Goal: Information Seeking & Learning: Check status

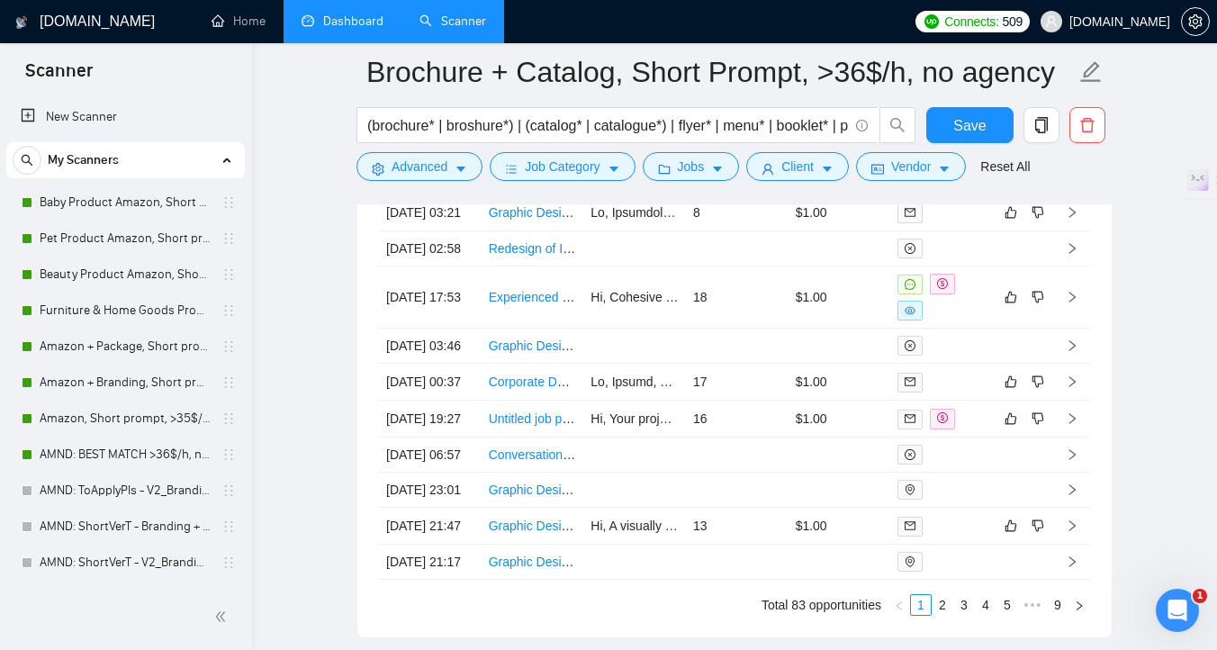
click at [366, 25] on link "Dashboard" at bounding box center [343, 21] width 82 height 15
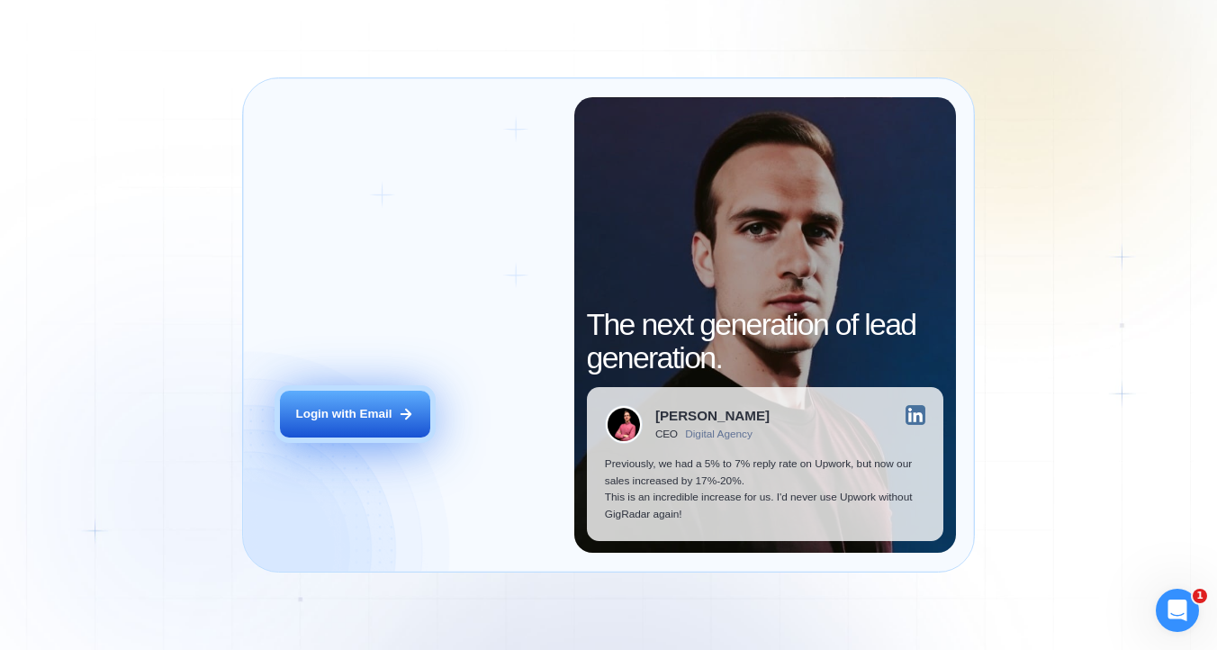
click at [375, 394] on button "Login with Email" at bounding box center [355, 414] width 150 height 47
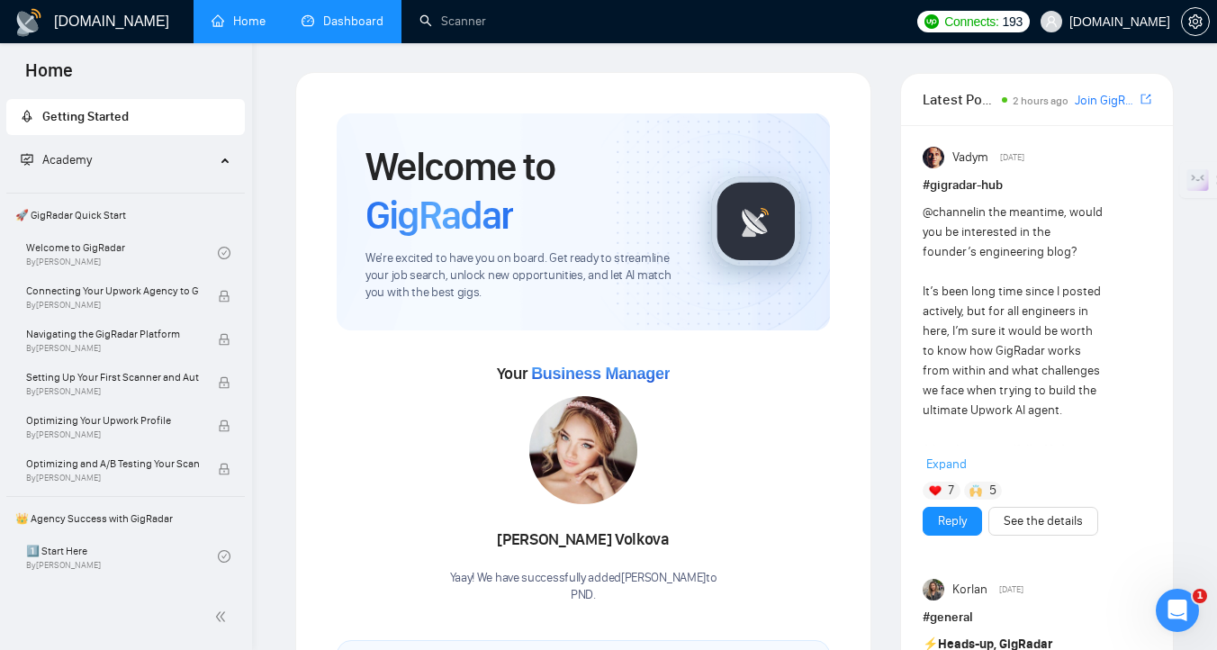
click at [349, 14] on link "Dashboard" at bounding box center [343, 21] width 82 height 15
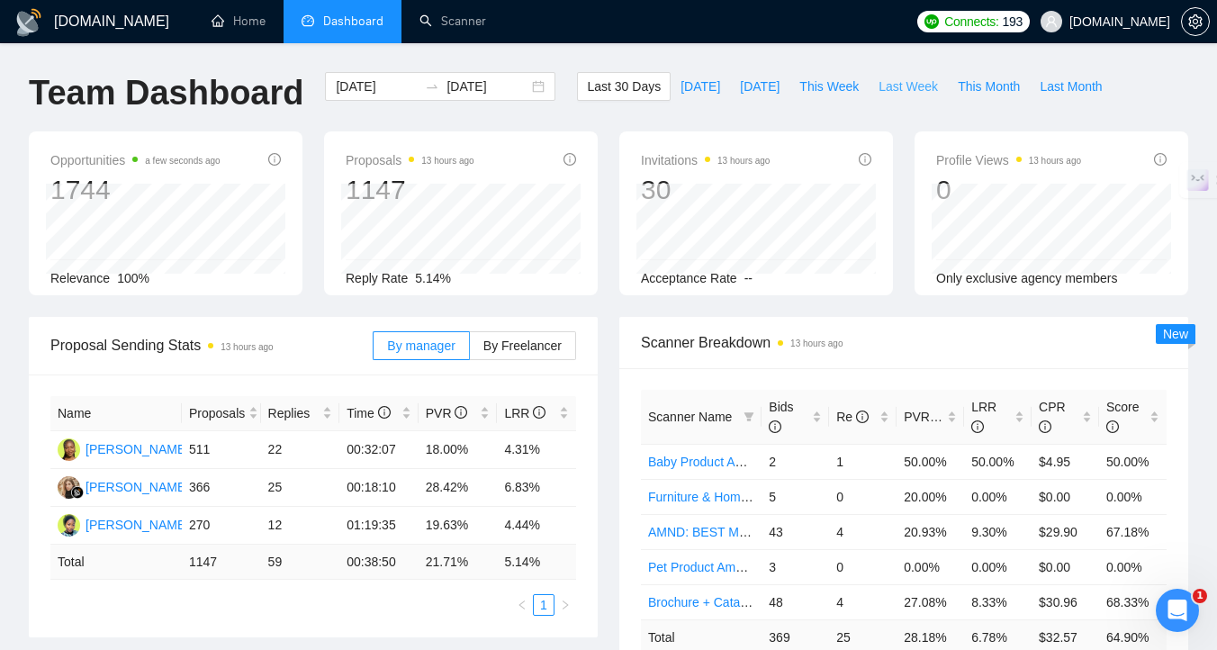
click at [916, 86] on span "Last Week" at bounding box center [908, 87] width 59 height 20
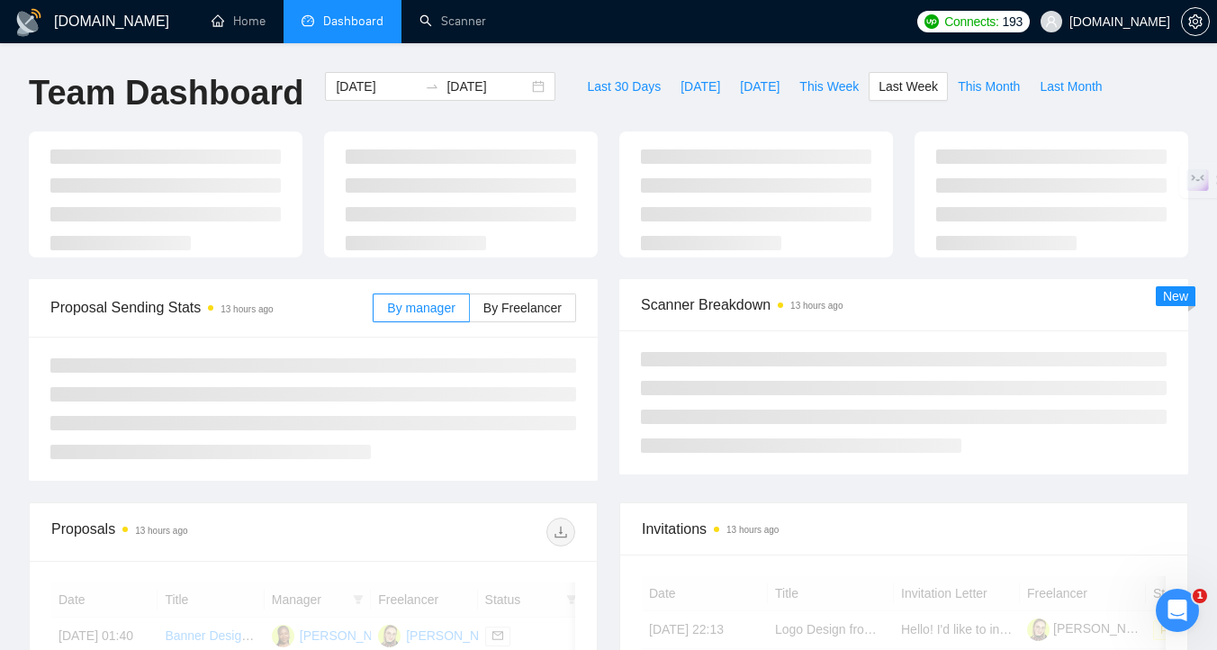
type input "2025-09-29"
type input "2025-10-05"
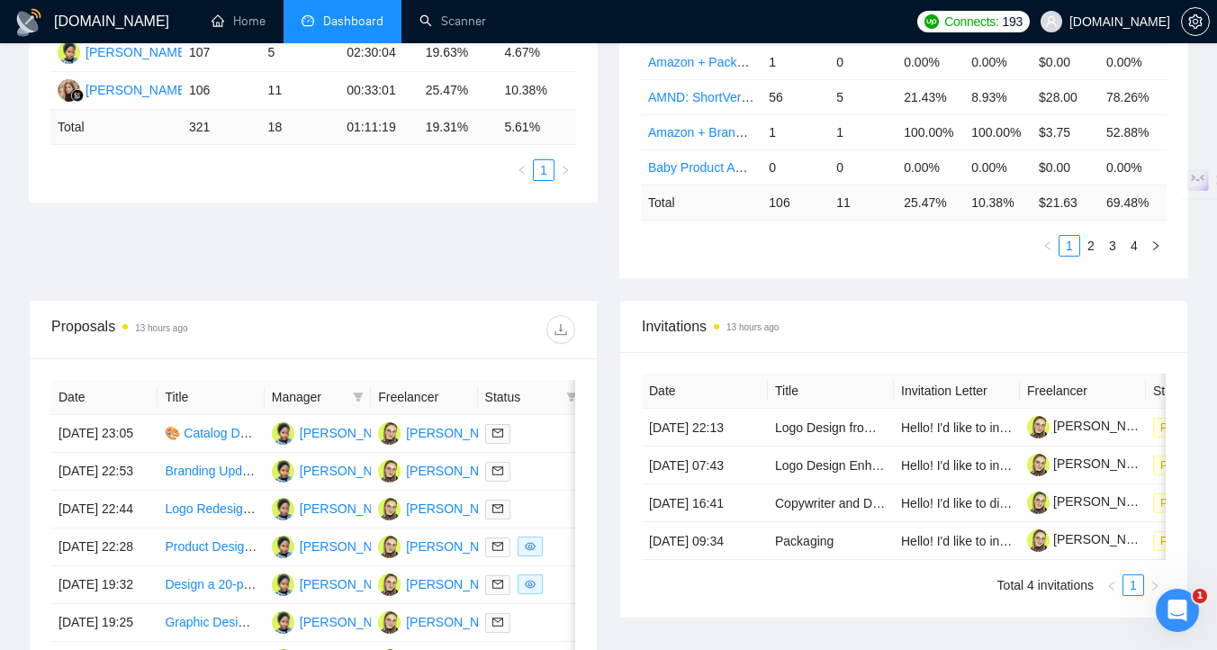
scroll to position [498, 0]
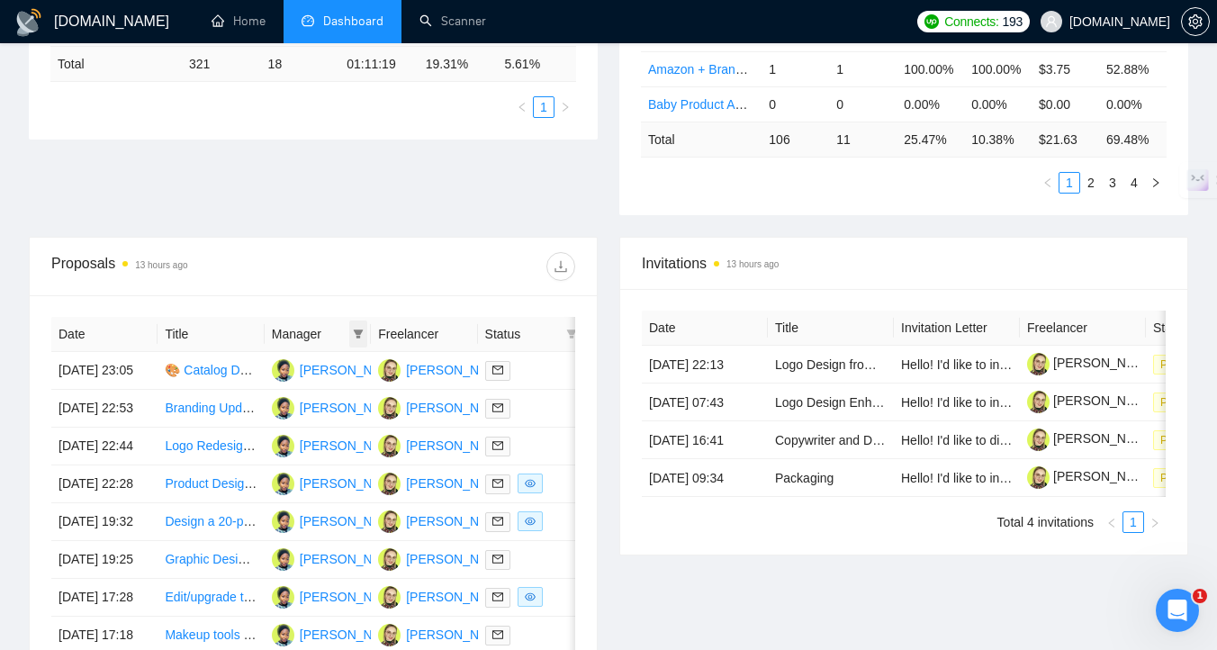
click at [357, 339] on icon "filter" at bounding box center [358, 334] width 11 height 11
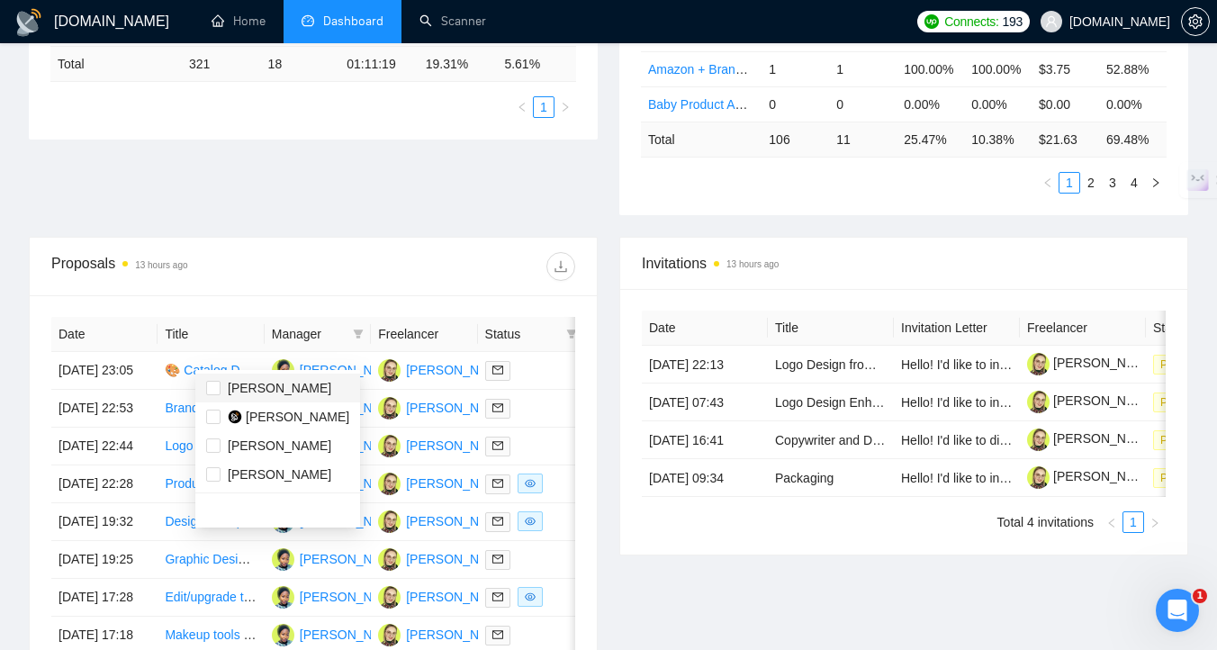
click at [307, 384] on span "Deborah Olunaike" at bounding box center [280, 388] width 104 height 14
checkbox input "true"
click at [493, 264] on div "Proposals 13 hours ago" at bounding box center [313, 267] width 524 height 58
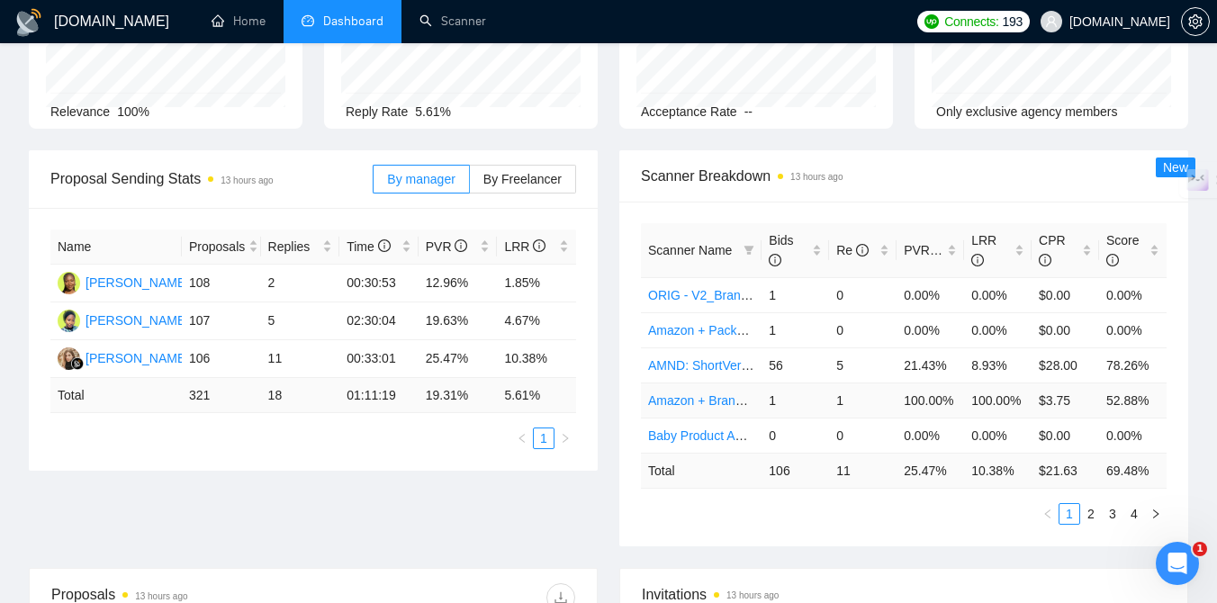
scroll to position [167, 0]
drag, startPoint x: 545, startPoint y: 285, endPoint x: 506, endPoint y: 287, distance: 38.8
click at [506, 287] on td "1.85%" at bounding box center [536, 283] width 79 height 38
click at [593, 330] on div "Name Proposals Replies Time PVR LRR Deborah Olunaike 108 2 00:30:53 12.96% 1.85…" at bounding box center [313, 338] width 569 height 263
drag, startPoint x: 544, startPoint y: 323, endPoint x: 503, endPoint y: 323, distance: 40.5
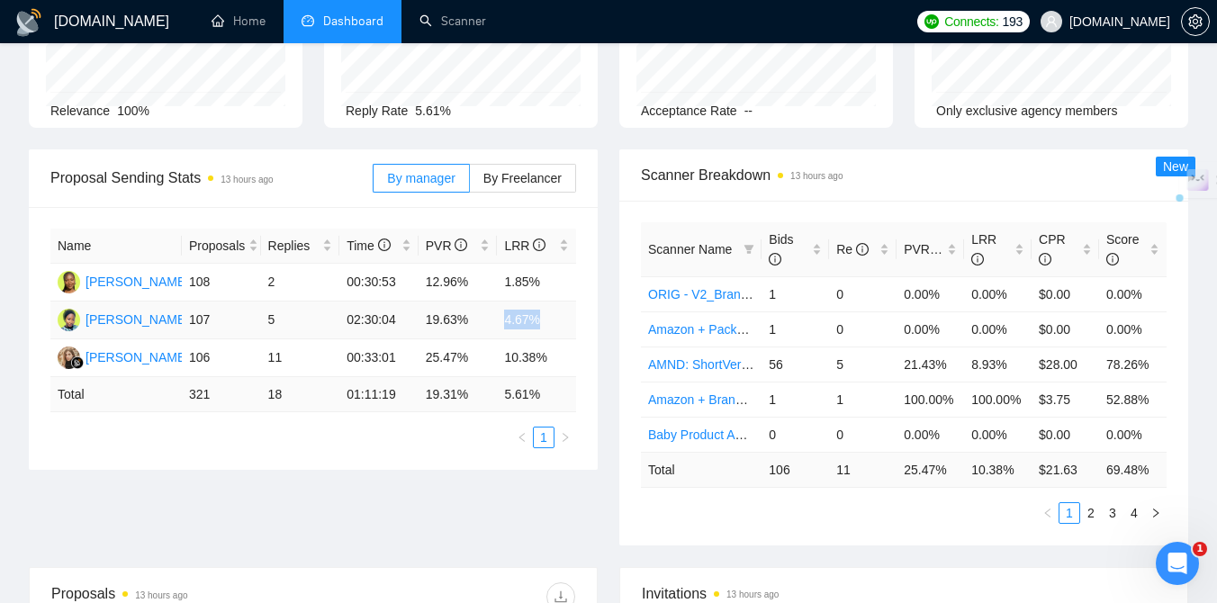
click at [503, 323] on td "4.67%" at bounding box center [536, 321] width 79 height 38
click at [604, 349] on div "Proposal Sending Stats 13 hours ago By manager By Freelancer Name Proposals Rep…" at bounding box center [313, 309] width 591 height 321
drag, startPoint x: 427, startPoint y: 321, endPoint x: 474, endPoint y: 321, distance: 46.8
click at [474, 321] on td "19.63%" at bounding box center [458, 321] width 79 height 38
click at [612, 353] on div "Scanner Breakdown 13 hours ago Scanner Name Bids Re PVR LRR CPR Score ORIG - V2…" at bounding box center [904, 347] width 591 height 396
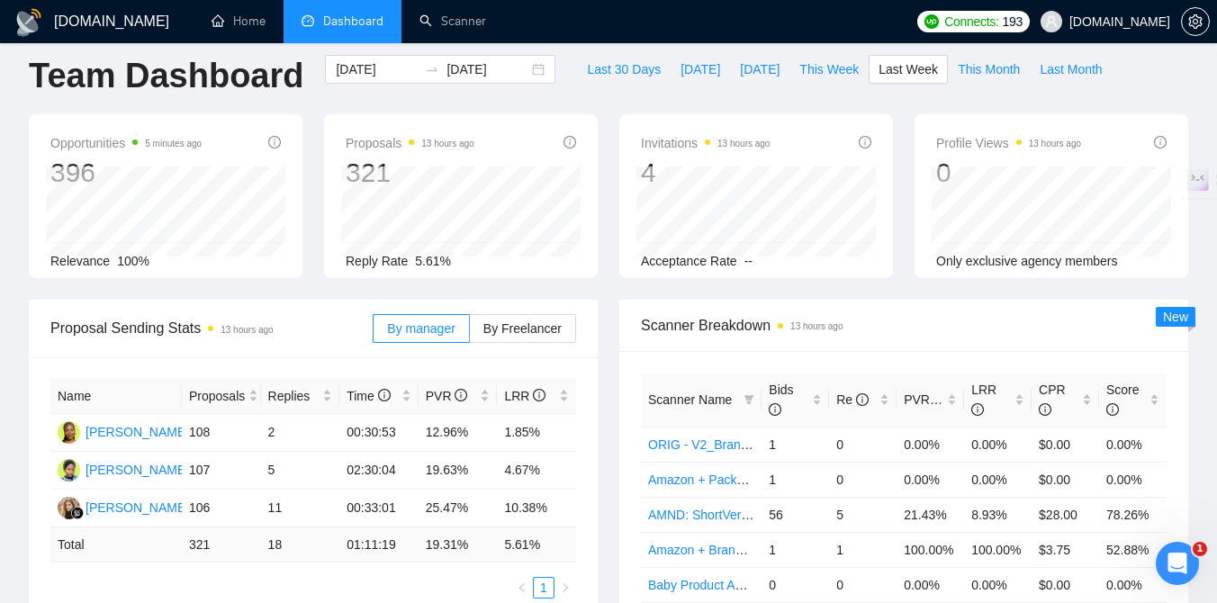
scroll to position [0, 0]
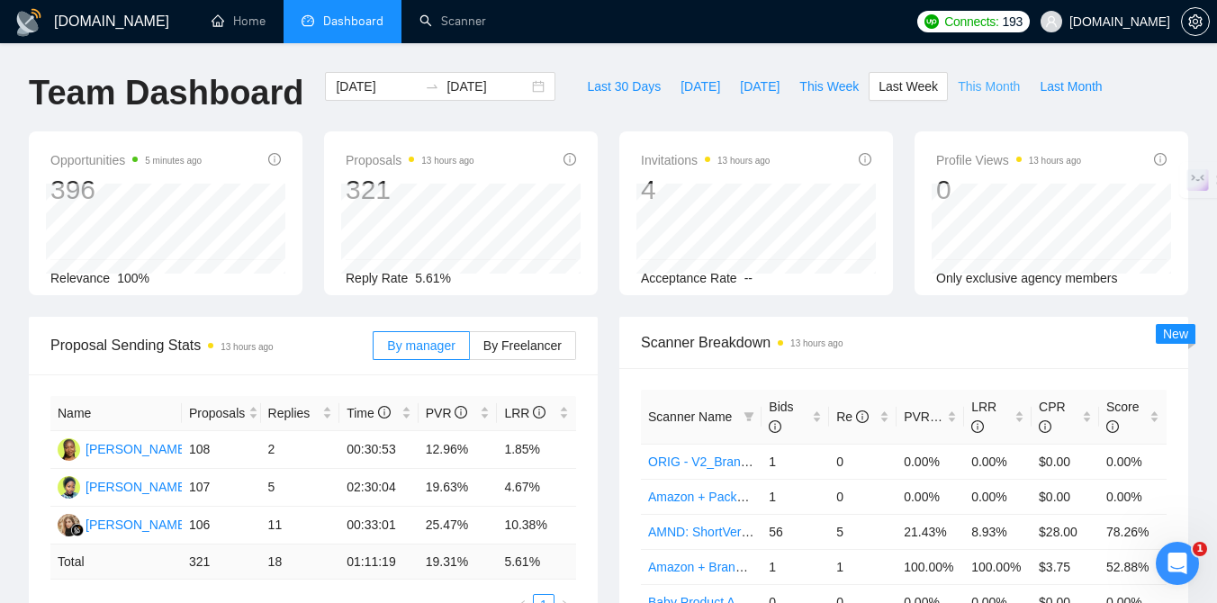
click at [1018, 89] on span "This Month" at bounding box center [989, 87] width 62 height 20
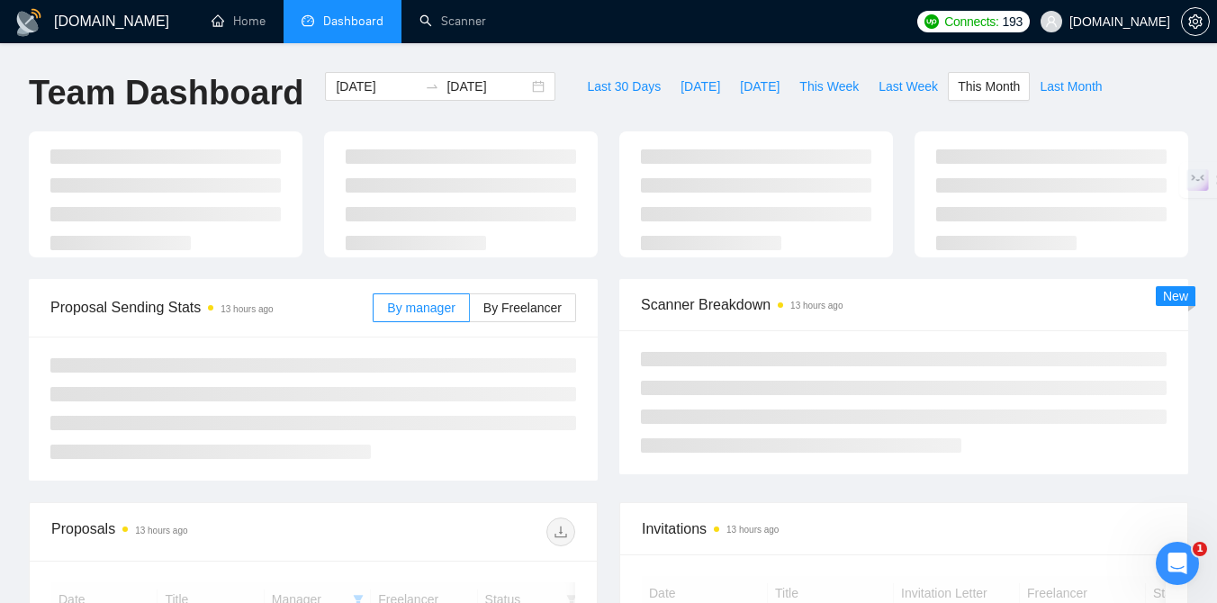
type input "2025-10-01"
type input "2025-10-31"
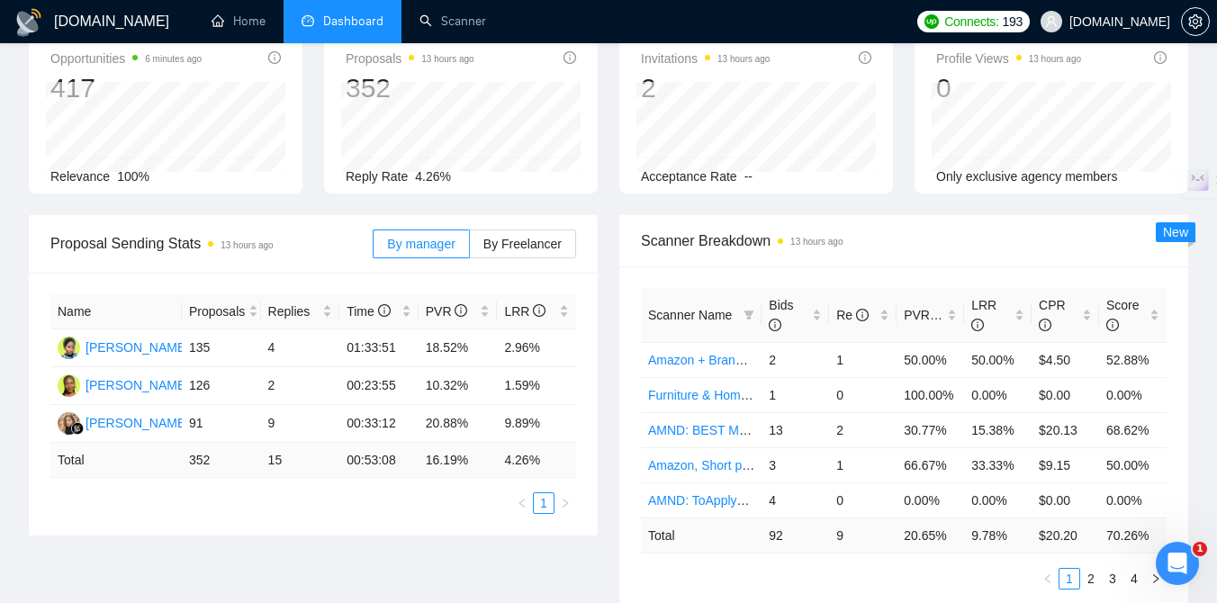
scroll to position [107, 0]
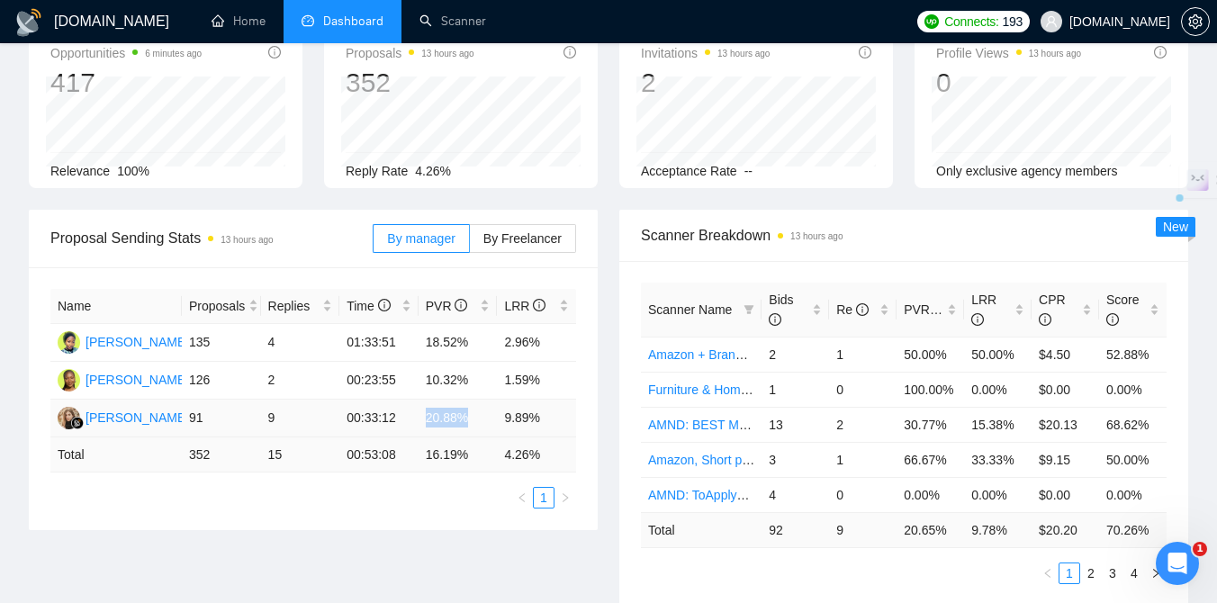
drag, startPoint x: 427, startPoint y: 419, endPoint x: 483, endPoint y: 422, distance: 55.9
click at [483, 422] on td "20.88%" at bounding box center [458, 419] width 79 height 38
drag, startPoint x: 425, startPoint y: 379, endPoint x: 476, endPoint y: 381, distance: 51.3
click at [476, 381] on td "10.32%" at bounding box center [458, 381] width 79 height 38
drag, startPoint x: 427, startPoint y: 342, endPoint x: 470, endPoint y: 343, distance: 43.2
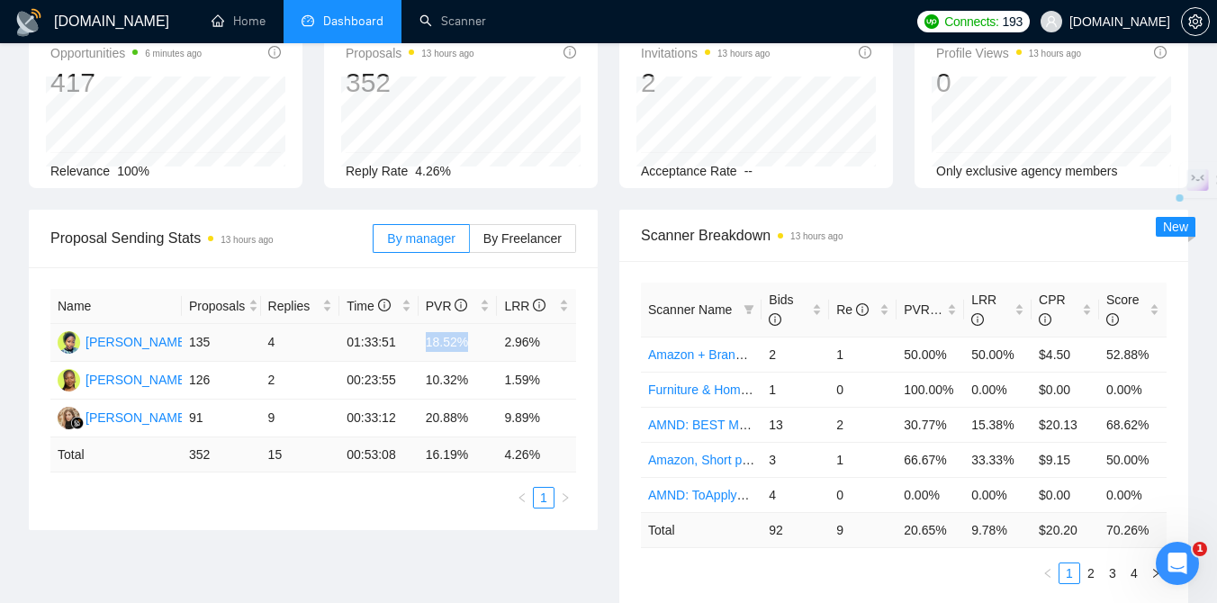
click at [470, 343] on td "18.52%" at bounding box center [458, 343] width 79 height 38
click at [604, 384] on div "Proposal Sending Stats 13 hours ago By manager By Freelancer Name Proposals Rep…" at bounding box center [313, 370] width 591 height 321
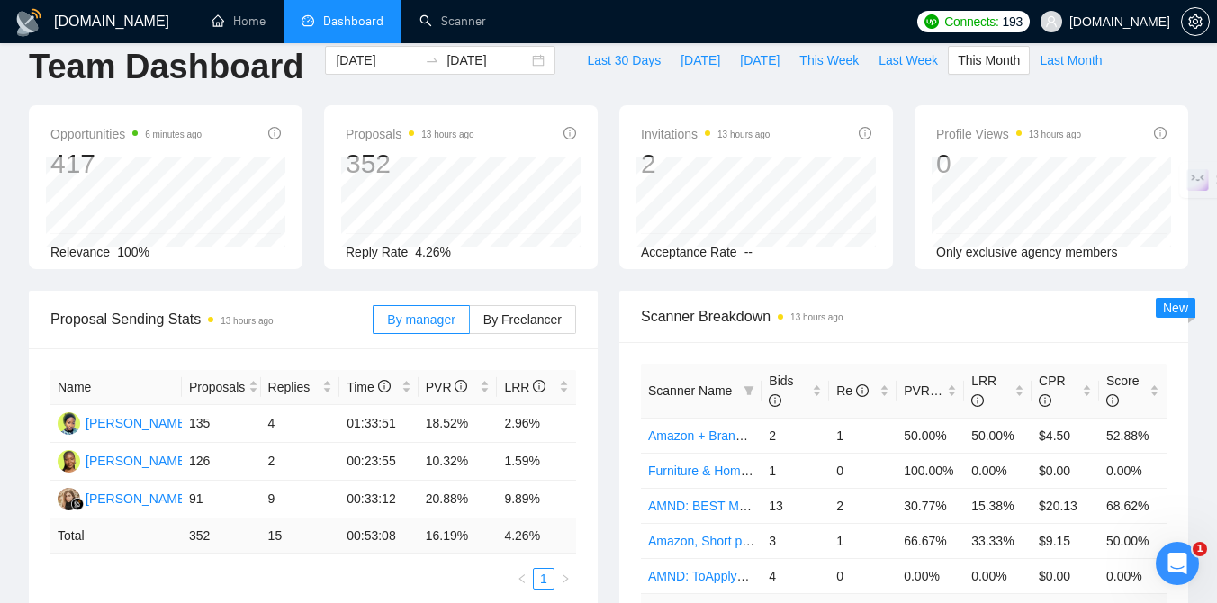
scroll to position [0, 0]
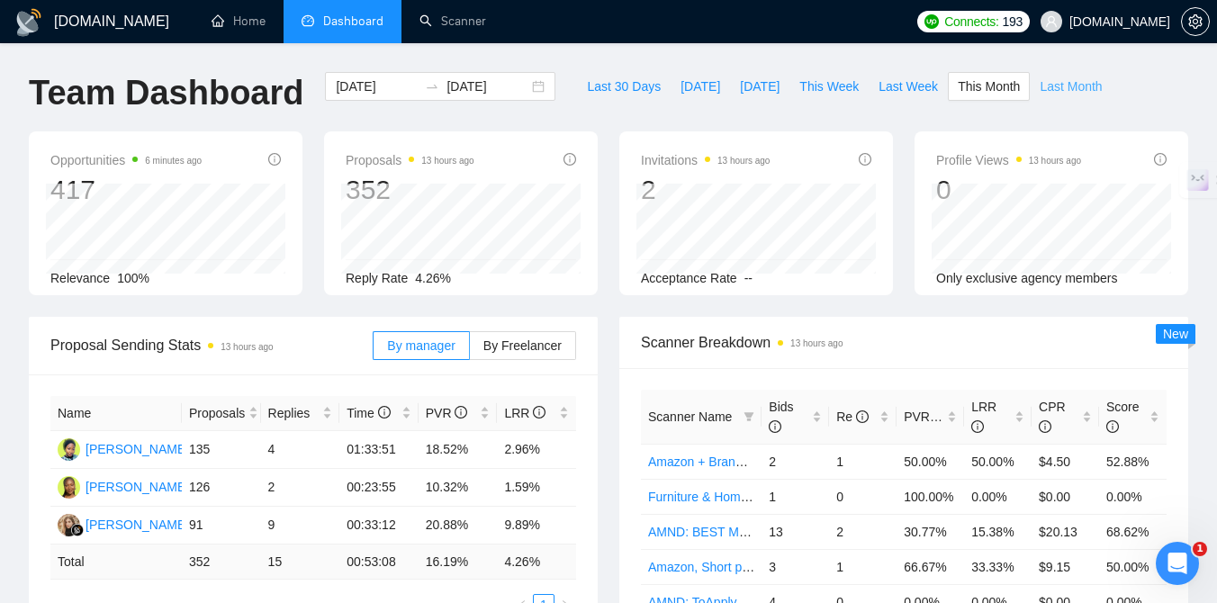
click at [1080, 84] on span "Last Month" at bounding box center [1071, 87] width 62 height 20
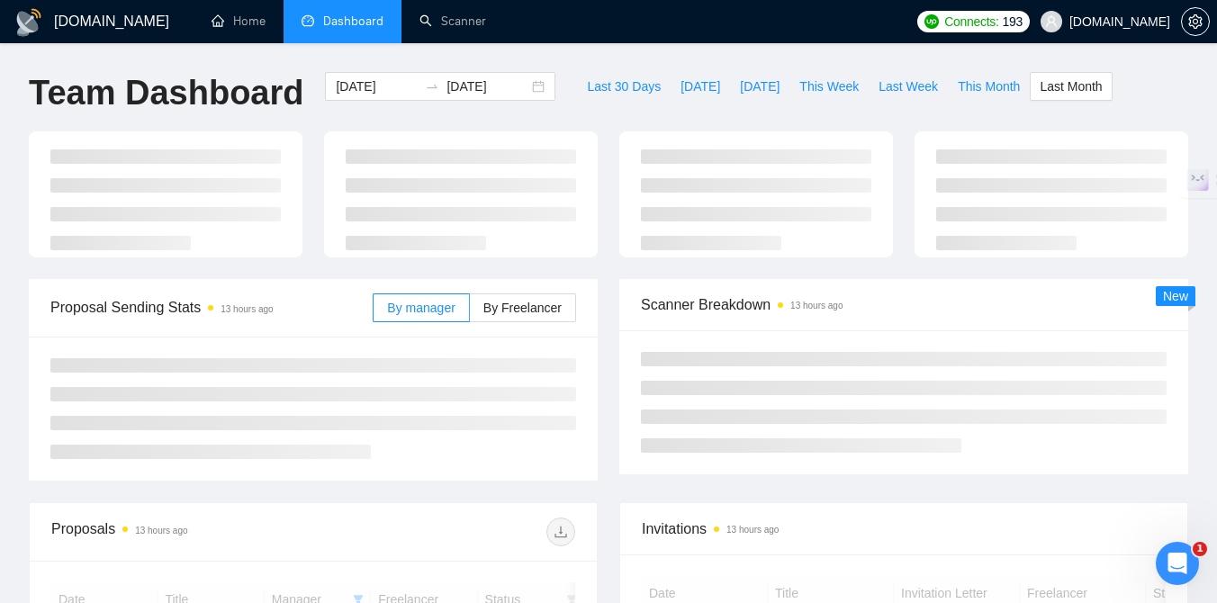
type input "2025-09-01"
type input "2025-09-30"
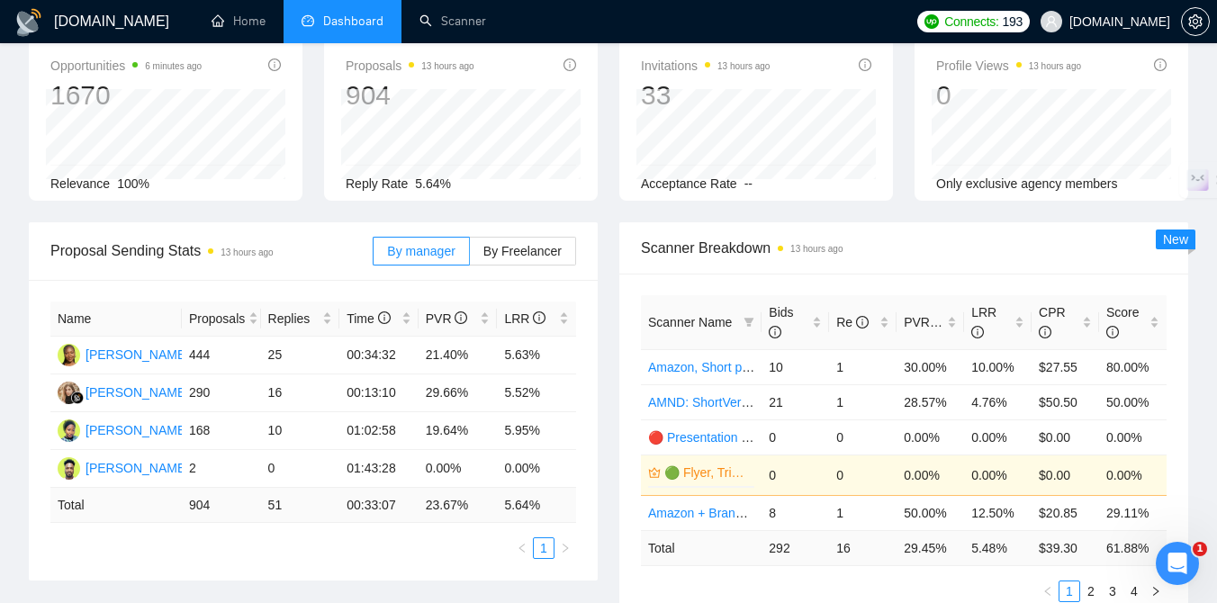
scroll to position [95, 0]
drag, startPoint x: 423, startPoint y: 354, endPoint x: 478, endPoint y: 355, distance: 54.9
click at [478, 355] on td "21.40%" at bounding box center [458, 355] width 79 height 38
click at [586, 389] on div "Name Proposals Replies Time PVR LRR Deborah Olunaike 444 25 00:34:32 21.40% 5.6…" at bounding box center [313, 429] width 569 height 301
drag, startPoint x: 503, startPoint y: 357, endPoint x: 546, endPoint y: 357, distance: 43.2
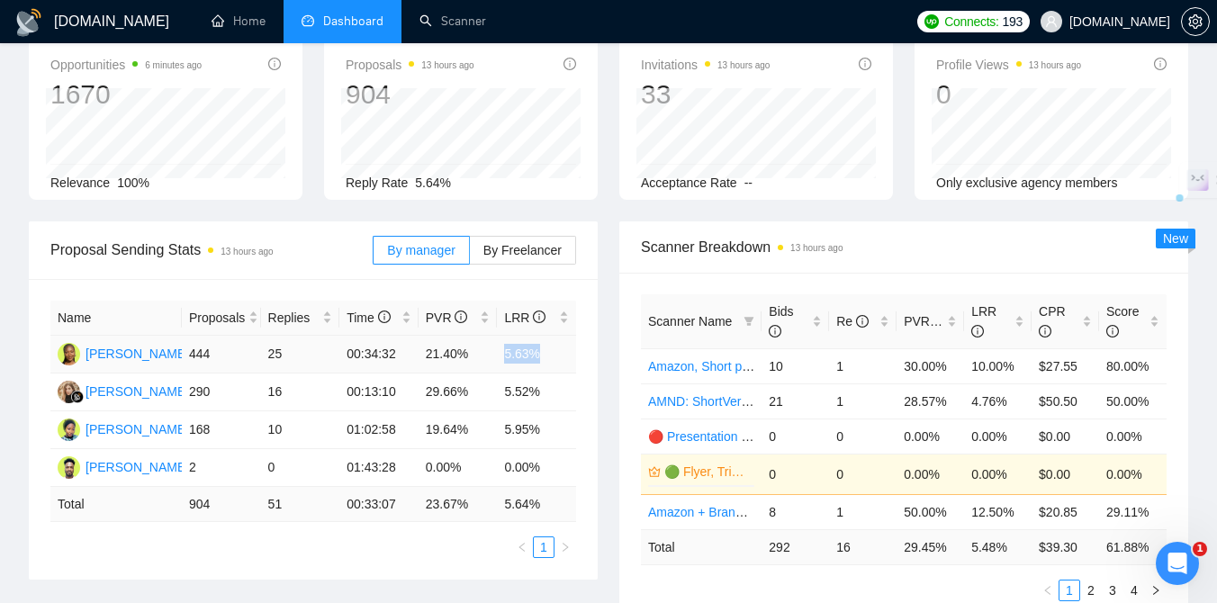
click at [546, 357] on td "5.63%" at bounding box center [536, 355] width 79 height 38
click at [604, 447] on div "Proposal Sending Stats 13 hours ago By manager By Freelancer Name Proposals Rep…" at bounding box center [313, 400] width 591 height 358
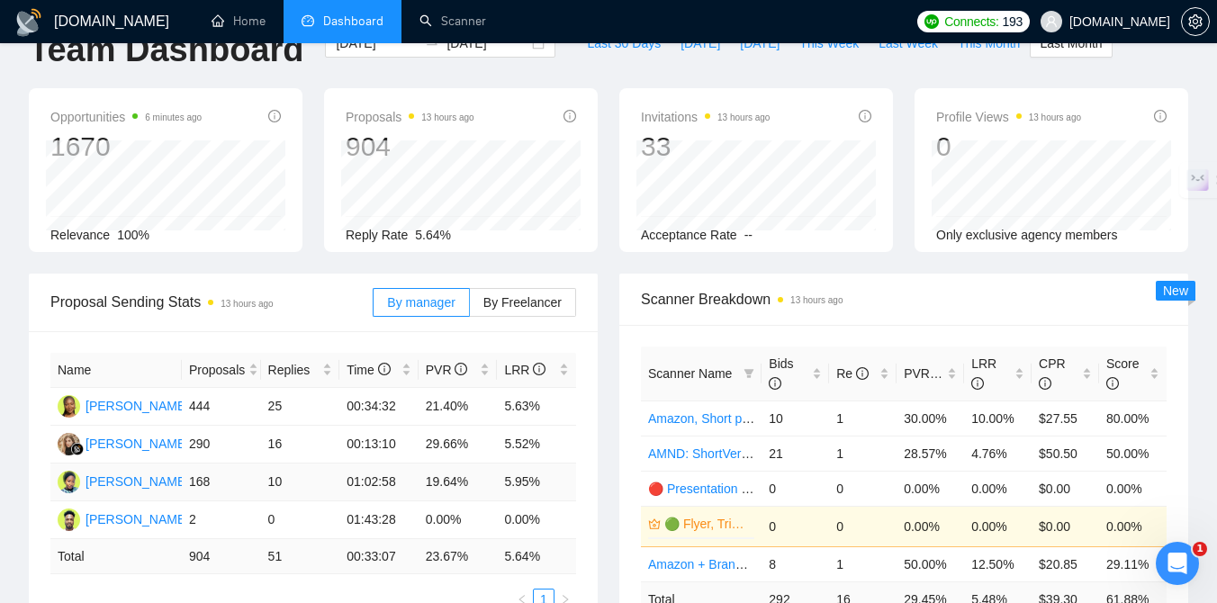
scroll to position [0, 0]
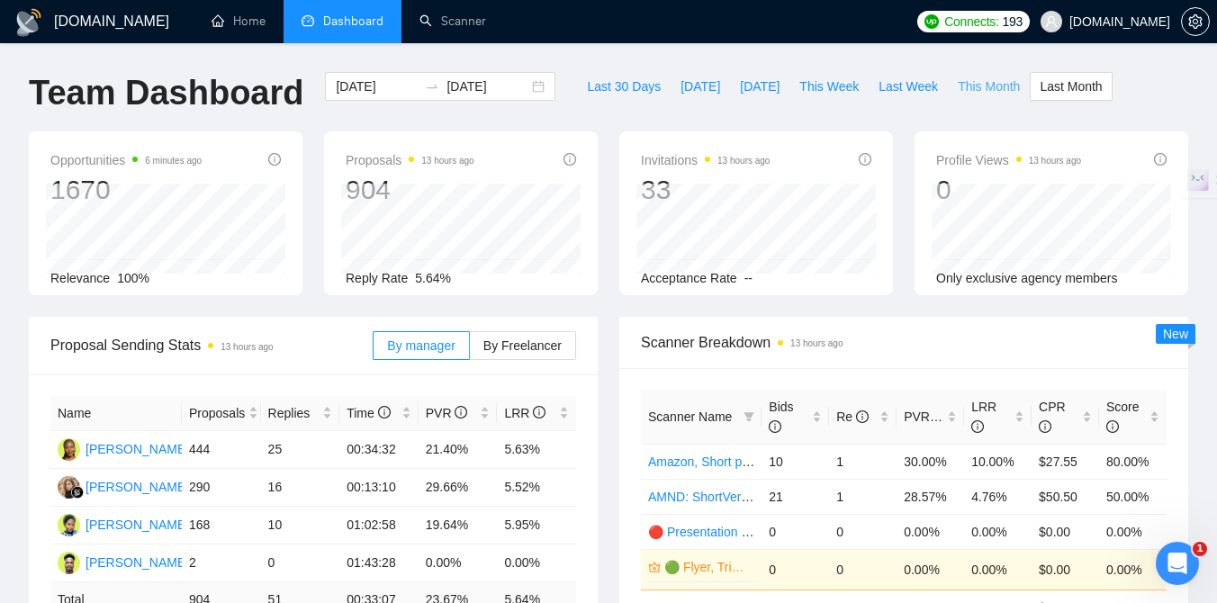
click at [980, 90] on span "This Month" at bounding box center [989, 87] width 62 height 20
type input "2025-10-01"
type input "2025-10-31"
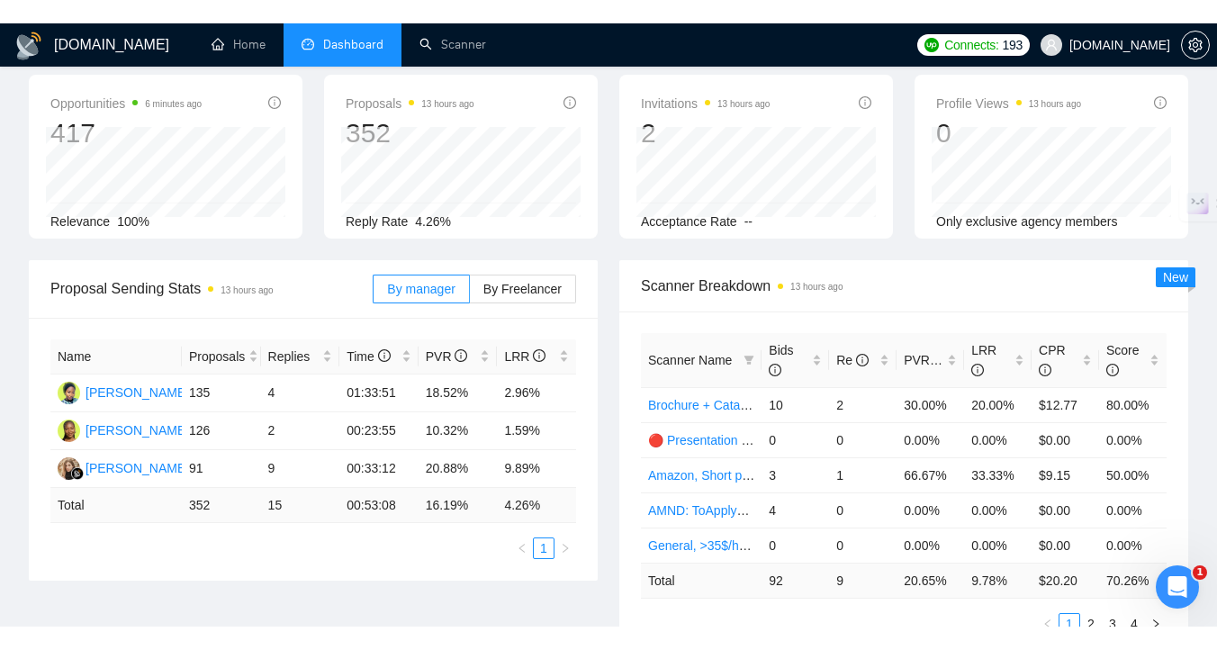
scroll to position [86, 0]
